Goal: Task Accomplishment & Management: Complete application form

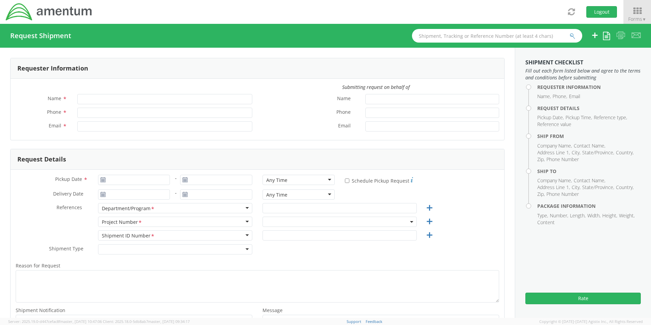
type input "[PERSON_NAME]"
type input "8172241568"
type input "[EMAIL_ADDRESS][PERSON_NAME][DOMAIN_NAME]"
type input "[DATE]"
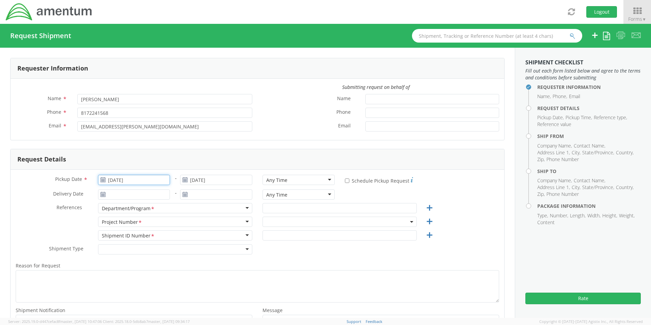
click at [128, 179] on input "[DATE]" at bounding box center [134, 180] width 72 height 10
click at [169, 233] on td "19" at bounding box center [170, 233] width 12 height 10
click at [279, 178] on div "Any Time" at bounding box center [276, 180] width 21 height 7
select select "OCCP.600391.00000"
click at [301, 203] on div "Any Time Any Time Any Time 7:00 am - 10:00 am 10:00 am - 1:00 pm 1:00 pm - 4:00…" at bounding box center [298, 196] width 82 height 14
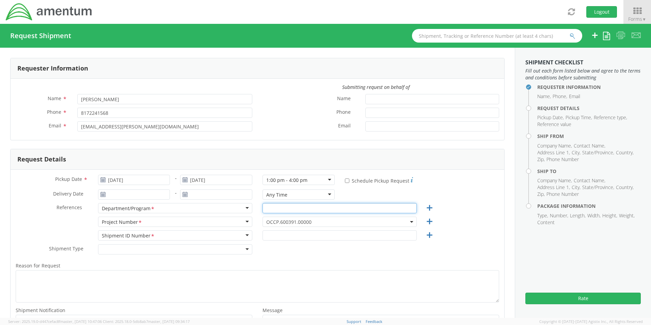
click at [296, 209] on input "text" at bounding box center [339, 208] width 154 height 10
paste input "[PERSON_NAME]"
type input "[PERSON_NAME]"
click at [284, 223] on span "OCCP.600391.00000" at bounding box center [339, 222] width 147 height 6
click at [278, 230] on input "search" at bounding box center [338, 233] width 149 height 10
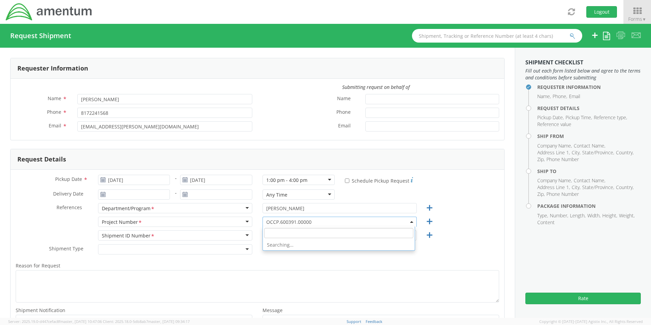
paste input "4942.CSS.21642.WAS17.0UNB.9999"
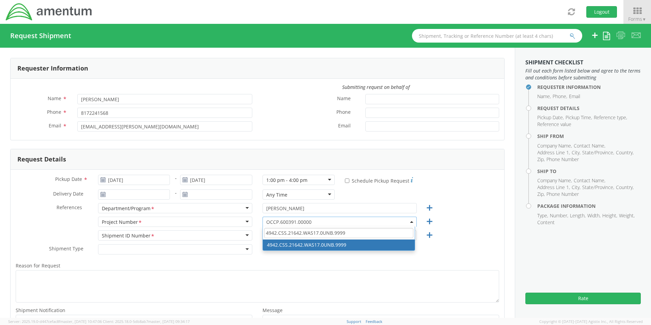
type input "4942.CSS.21642.WAS17.0UNB.9999"
select select "4942.CSS.21642.WAS17.0UNB.9999"
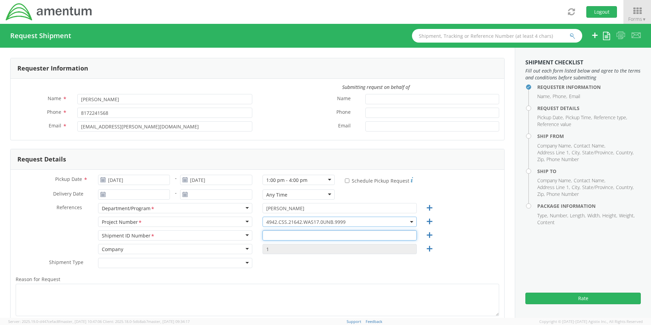
click at [276, 237] on input "text" at bounding box center [339, 235] width 154 height 10
paste input "[PERSON_NAME] RITM0243459"
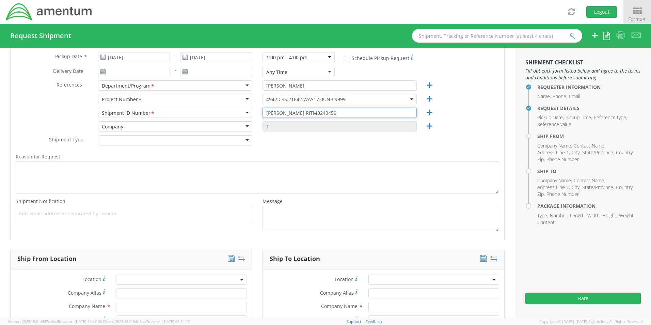
scroll to position [136, 0]
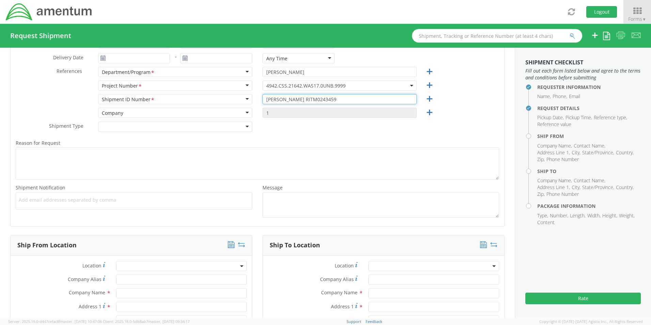
type input "[PERSON_NAME] RITM0243459"
click at [22, 202] on span "Add email addresses separated by comma" at bounding box center [134, 199] width 230 height 7
click at [56, 203] on ul at bounding box center [134, 200] width 230 height 11
paste input "[PERSON_NAME][EMAIL_ADDRESS][PERSON_NAME][DOMAIN_NAME]"
type input "[PERSON_NAME][EMAIL_ADDRESS][PERSON_NAME][DOMAIN_NAME]"
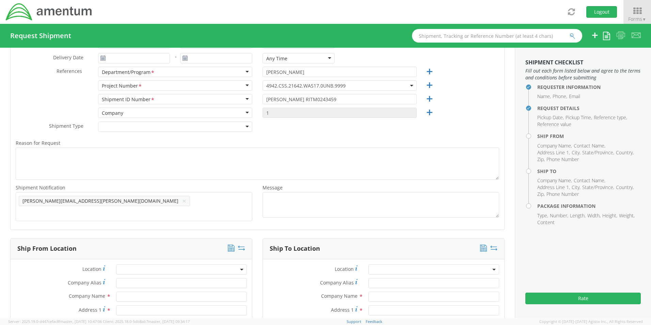
scroll to position [0, 0]
click at [130, 197] on span "Add email addresses separated by comma" at bounding box center [134, 199] width 230 height 7
paste input "[EMAIL_ADDRESS][DOMAIN_NAME]"
type input "[EMAIL_ADDRESS][DOMAIN_NAME]"
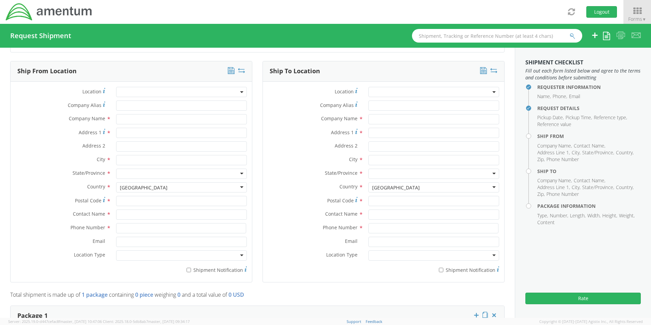
scroll to position [340, 0]
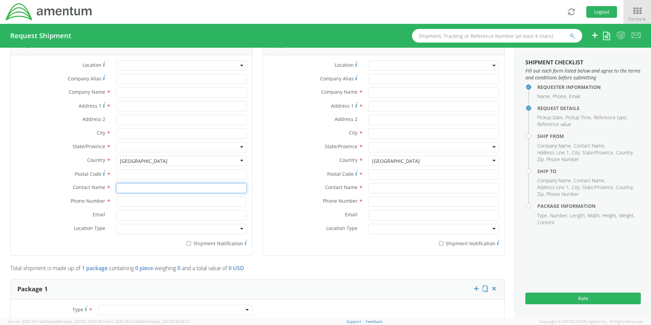
click at [134, 186] on input "text" at bounding box center [181, 188] width 131 height 10
type input "sen"
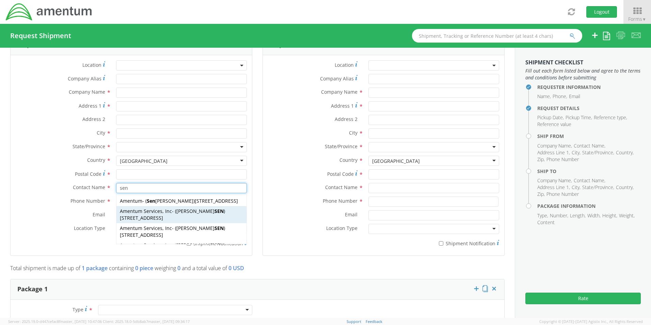
click at [142, 220] on span "[STREET_ADDRESS]" at bounding box center [141, 217] width 43 height 6
type input "Amentum Services, Inc"
type input "[STREET_ADDRESS]"
type input "San [PERSON_NAME]"
type input "76904"
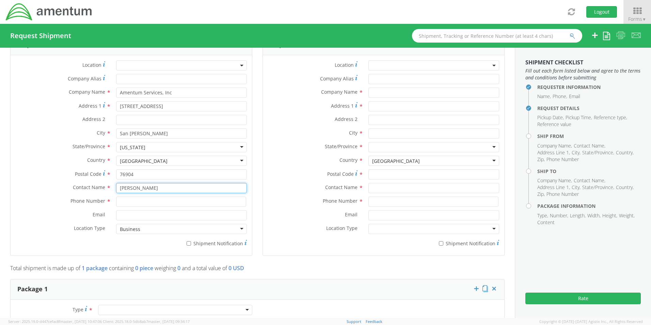
click at [168, 183] on input "[PERSON_NAME]" at bounding box center [181, 188] width 131 height 10
drag, startPoint x: 171, startPoint y: 184, endPoint x: 48, endPoint y: 191, distance: 123.1
click at [49, 191] on div "Contact Name * [PERSON_NAME] sen Amentum - ( Sen ecia [PERSON_NAME] ) [STREET_A…" at bounding box center [131, 190] width 241 height 14
type input "sene"
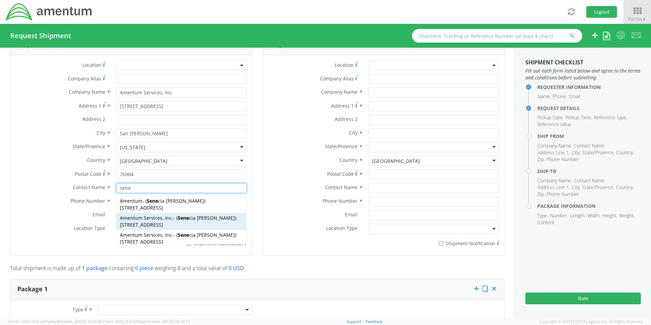
click at [128, 222] on span "[STREET_ADDRESS]" at bounding box center [141, 224] width 43 height 6
type input "Amentum Services, Inc."
type input "[STREET_ADDRESS]"
type input "[GEOGRAPHIC_DATA]"
type input "76177"
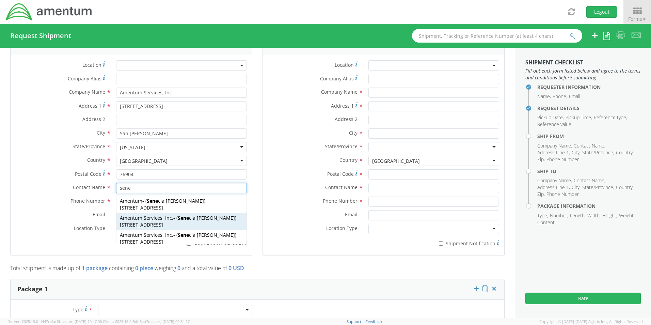
type input "[PERSON_NAME]"
type input "[PHONE_NUMBER]"
type input "[EMAIL_ADDRESS][PERSON_NAME][DOMAIN_NAME]"
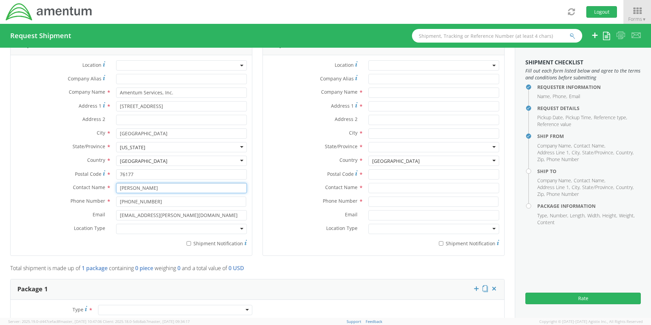
type input "[PERSON_NAME]"
click at [140, 228] on div at bounding box center [181, 229] width 131 height 10
click at [193, 240] on label "* Shipment Notification" at bounding box center [181, 243] width 131 height 8
click at [191, 241] on input "* Shipment Notification" at bounding box center [189, 243] width 4 height 4
checkbox input "true"
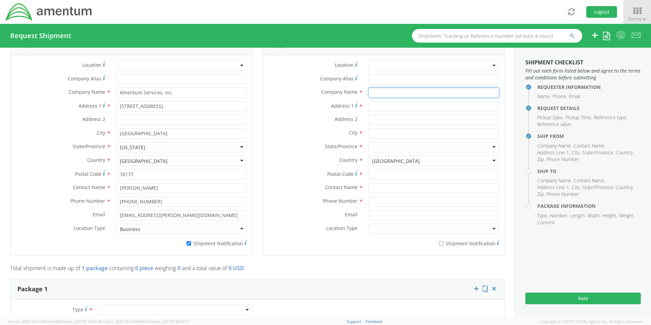
click at [382, 87] on input "text" at bounding box center [433, 92] width 131 height 10
paste input "[PERSON_NAME]"
type input "Amentum / [PERSON_NAME]"
click at [385, 186] on input "text" at bounding box center [433, 188] width 131 height 10
paste input "[PERSON_NAME]"
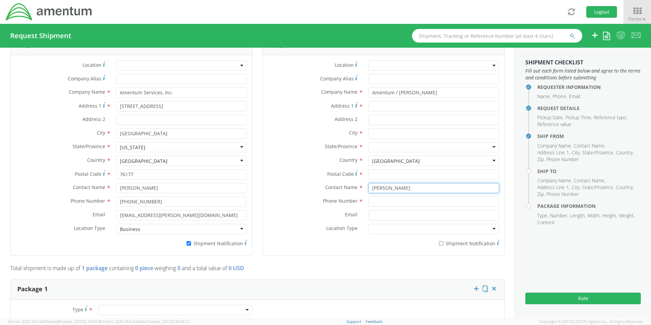
type input "[PERSON_NAME]"
click at [381, 105] on input "Address 1 *" at bounding box center [433, 106] width 131 height 10
paste input "[STREET_ADDRESS]"
type input "[STREET_ADDRESS]"
click at [385, 115] on input "Address 2 *" at bounding box center [433, 120] width 131 height 10
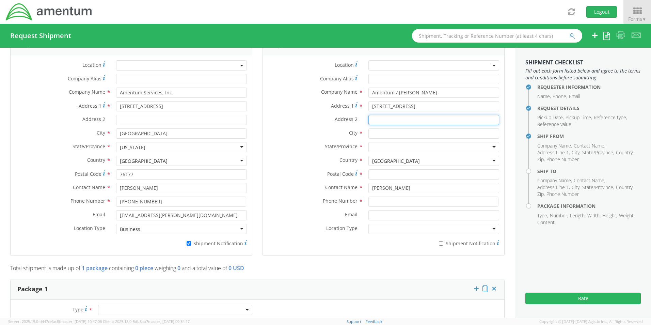
paste input "Apt. 502"
type input "Apt. 502"
click at [372, 130] on input "text" at bounding box center [433, 133] width 131 height 10
paste input "[GEOGRAPHIC_DATA],"
type input "[GEOGRAPHIC_DATA]"
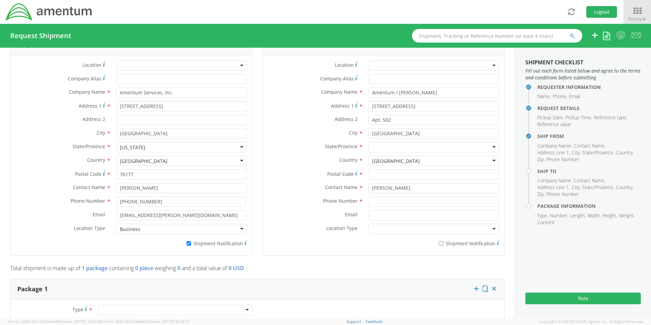
click at [391, 142] on div at bounding box center [433, 147] width 131 height 10
type input "c"
drag, startPoint x: 390, startPoint y: 157, endPoint x: 388, endPoint y: 164, distance: 7.1
click at [395, 174] on input "Postal Code *" at bounding box center [433, 174] width 131 height 10
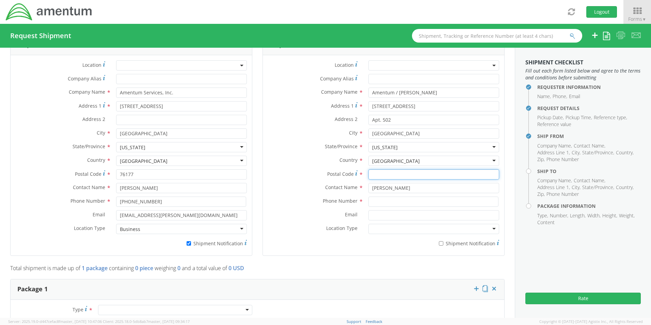
paste input "80223"
type input "80223"
click at [395, 198] on input at bounding box center [433, 201] width 130 height 10
paste input "[PHONE_NUMBER]"
type input "[PHONE_NUMBER]"
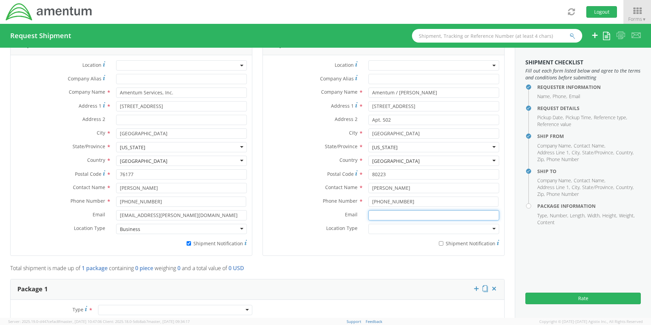
click at [385, 215] on input "Email *" at bounding box center [433, 215] width 131 height 10
paste input "[EMAIL_ADDRESS][DOMAIN_NAME]"
type input "[EMAIL_ADDRESS][DOMAIN_NAME]"
click at [439, 241] on input "* Shipment Notification" at bounding box center [441, 243] width 4 height 4
checkbox input "true"
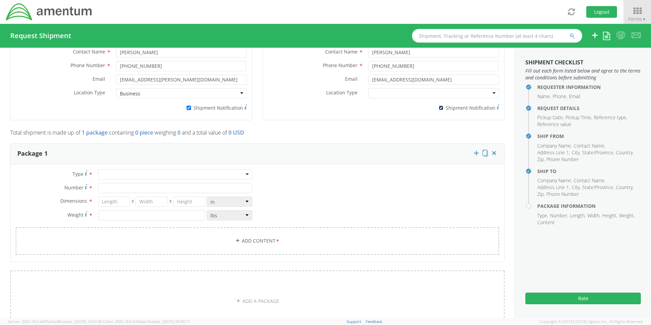
scroll to position [477, 0]
click at [109, 171] on div at bounding box center [175, 174] width 154 height 10
click at [108, 186] on input "Number *" at bounding box center [175, 187] width 154 height 10
type input "1"
type input "16"
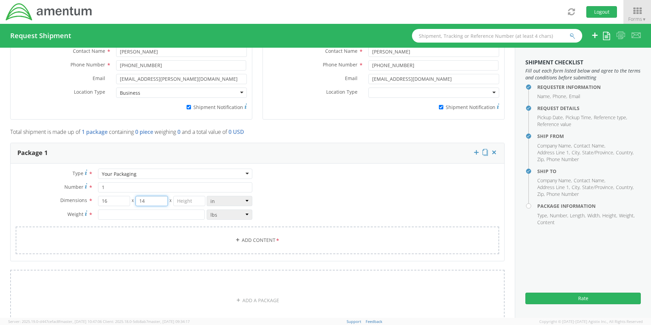
type input "14"
type input "3"
type input "6.0"
click at [256, 231] on link "Add Content *" at bounding box center [257, 240] width 483 height 28
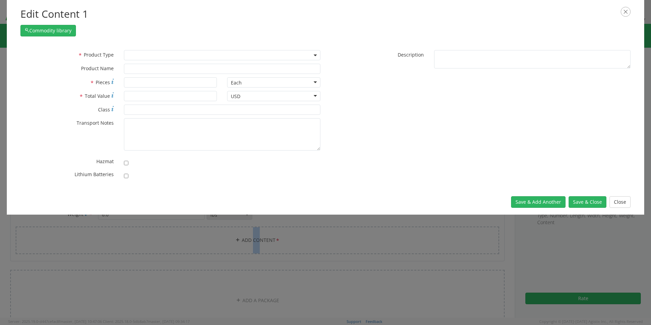
click at [137, 59] on span at bounding box center [222, 55] width 196 height 10
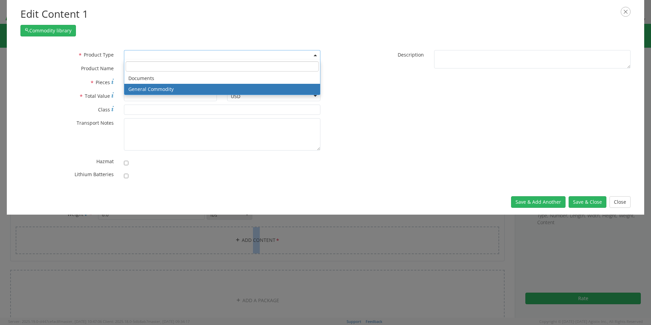
select select "COMMODITY"
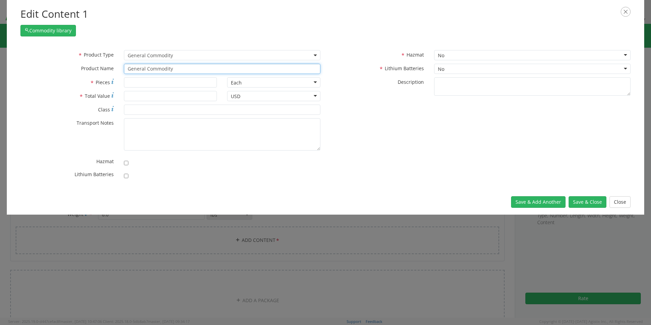
drag, startPoint x: 178, startPoint y: 66, endPoint x: 91, endPoint y: 69, distance: 87.5
click at [91, 69] on div "* Product Name General Commodity" at bounding box center [170, 69] width 310 height 10
paste input "Laptop: CORP027170/SN: 4NSYMB4"
type input "Laptop: CORP027170/SN: 4NSYMB4"
type input "1"
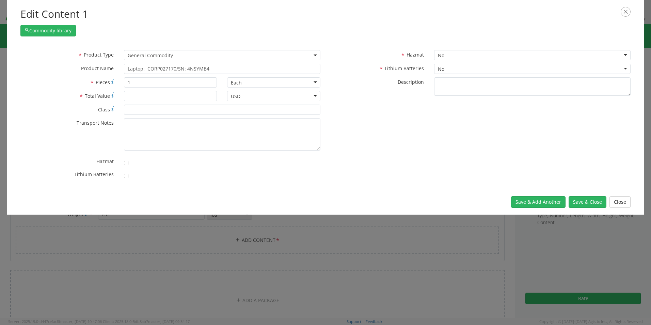
scroll to position [61, 0]
type input "1500.00"
click at [127, 176] on input "checkbox" at bounding box center [126, 176] width 4 height 4
checkbox input "true"
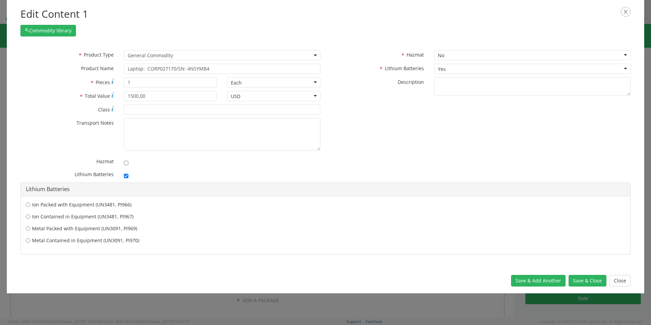
click at [107, 216] on label "Ion Contained in Equipment (UN3481, PI967)" at bounding box center [325, 216] width 599 height 7
click at [30, 216] on input "Ion Contained in Equipment (UN3481, PI967)" at bounding box center [28, 216] width 4 height 7
radio input "true"
drag, startPoint x: 584, startPoint y: 278, endPoint x: 579, endPoint y: 277, distance: 4.6
click at [584, 278] on button "Save & Close" at bounding box center [588, 281] width 38 height 12
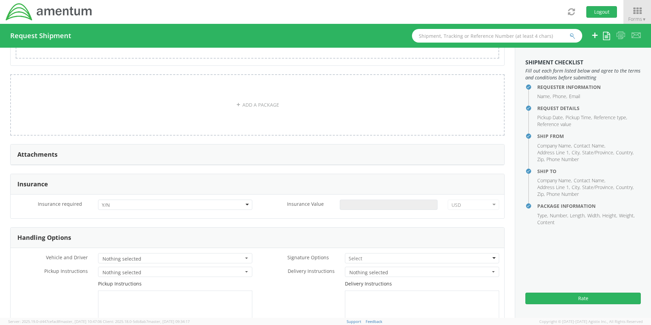
scroll to position [715, 0]
drag, startPoint x: 110, startPoint y: 199, endPoint x: 109, endPoint y: 208, distance: 9.2
click at [110, 199] on input "select-one" at bounding box center [107, 202] width 10 height 7
click at [342, 198] on input "Insurance Value *" at bounding box center [389, 202] width 98 height 10
type input "1500.00"
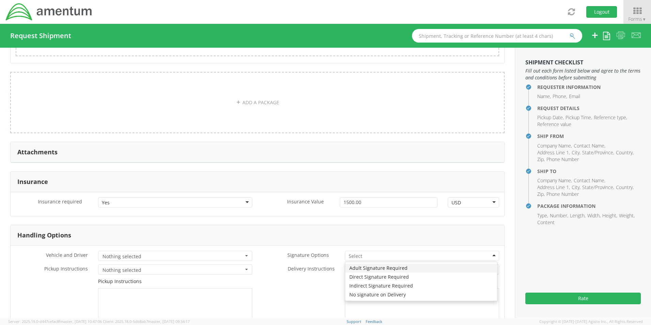
drag, startPoint x: 366, startPoint y: 249, endPoint x: 357, endPoint y: 261, distance: 14.9
click at [366, 251] on div at bounding box center [422, 256] width 154 height 10
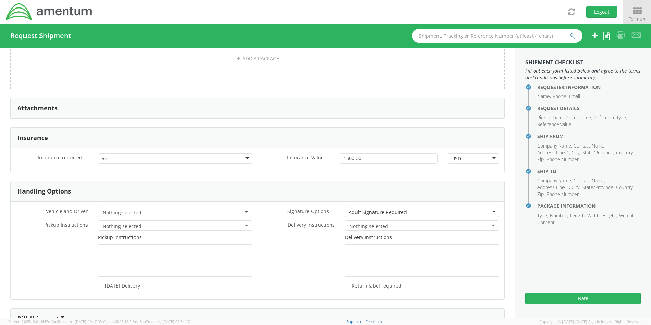
scroll to position [826, 0]
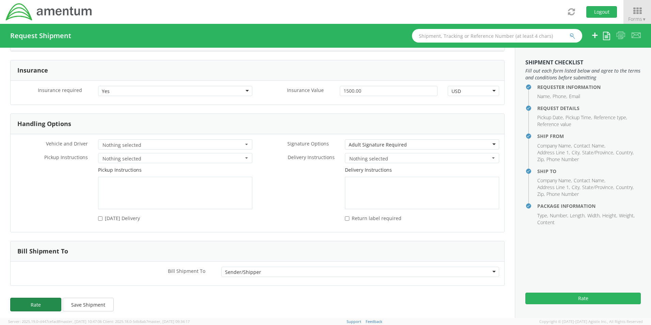
click at [24, 300] on button "Rate" at bounding box center [35, 305] width 51 height 14
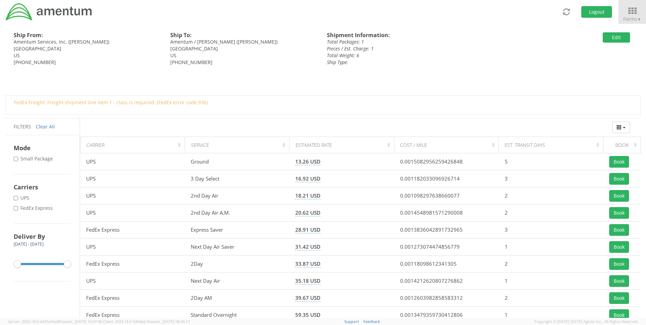
click at [34, 207] on label "* FedEx Express" at bounding box center [34, 208] width 41 height 7
click at [18, 207] on input "* FedEx Express" at bounding box center [16, 208] width 4 height 4
checkbox input "true"
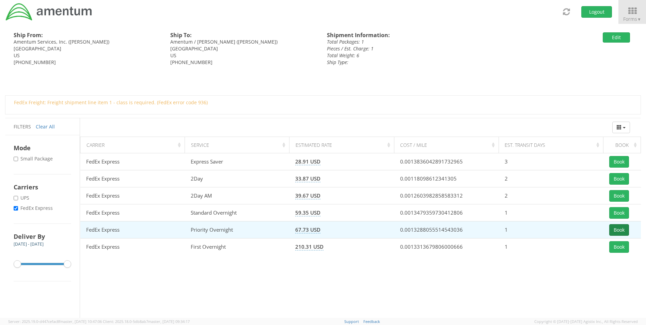
click at [623, 230] on button "Book" at bounding box center [619, 230] width 20 height 12
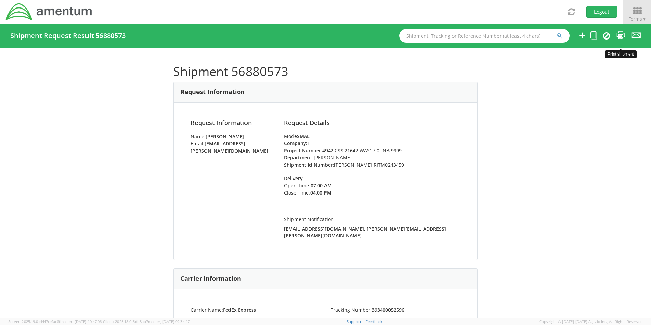
click at [621, 35] on icon at bounding box center [620, 35] width 9 height 9
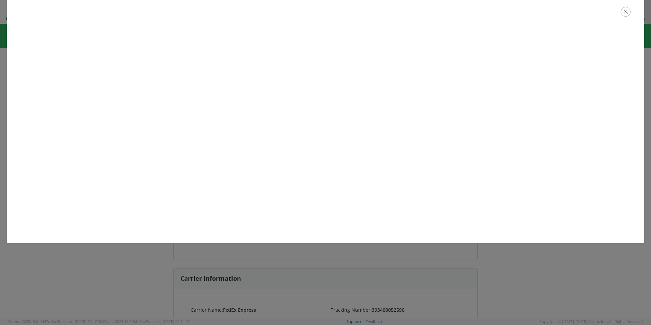
click at [625, 10] on icon "button" at bounding box center [626, 12] width 10 height 10
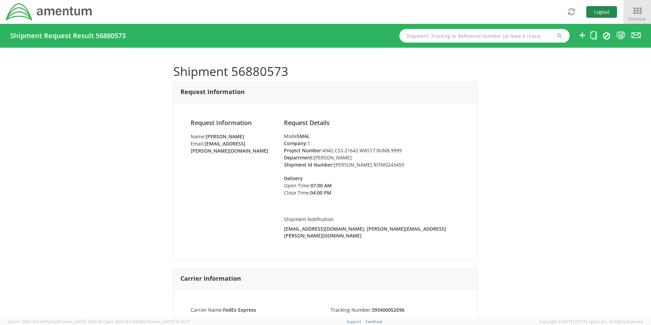
click at [607, 12] on button "Logout" at bounding box center [601, 12] width 31 height 12
